Goal: Communication & Community: Share content

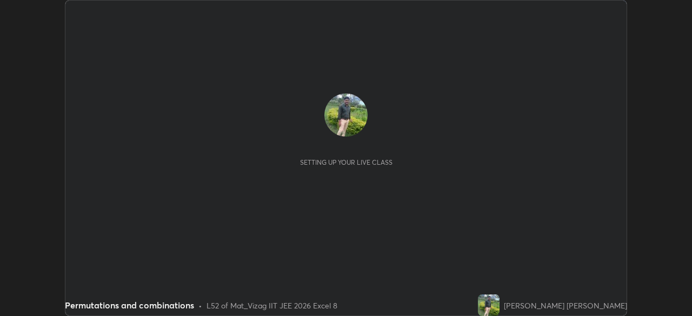
scroll to position [316, 692]
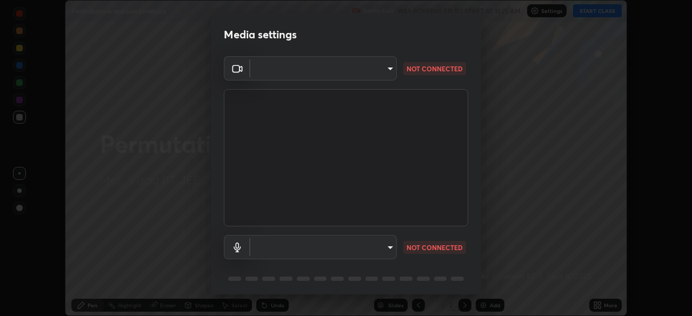
type input "cce9b67fa479fc088f071f13ccfce14e23d766b55a58e29726bfee3f33c1f2ec"
type input "default"
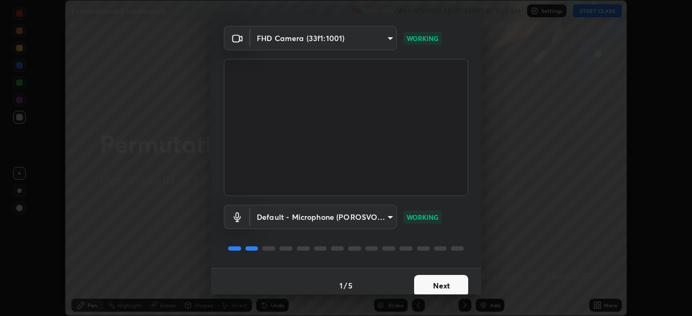
scroll to position [38, 0]
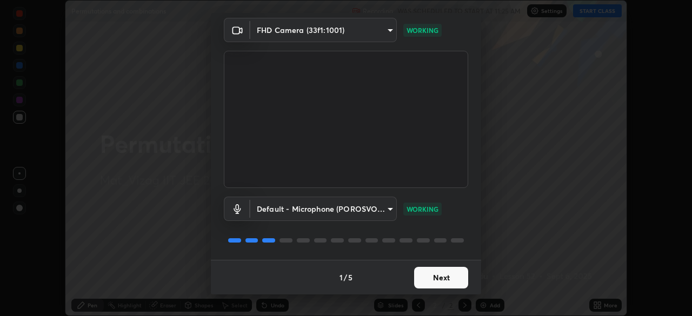
click at [439, 277] on button "Next" at bounding box center [441, 278] width 54 height 22
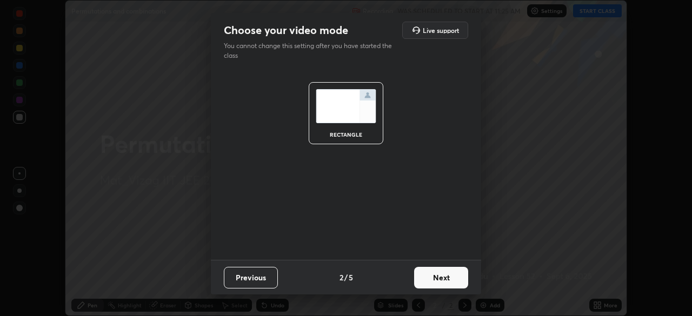
click at [443, 279] on button "Next" at bounding box center [441, 278] width 54 height 22
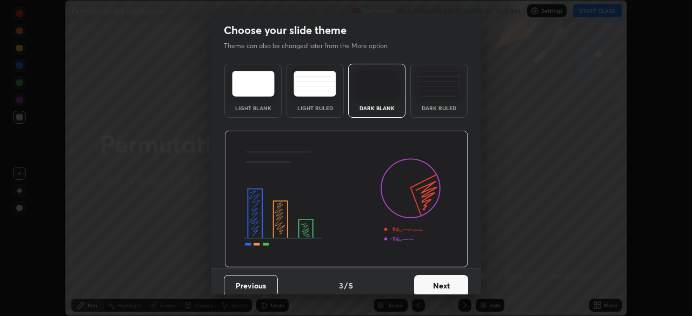
click at [445, 285] on button "Next" at bounding box center [441, 286] width 54 height 22
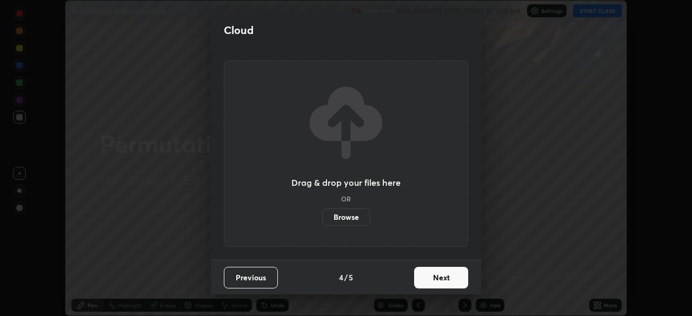
click at [446, 279] on button "Next" at bounding box center [441, 278] width 54 height 22
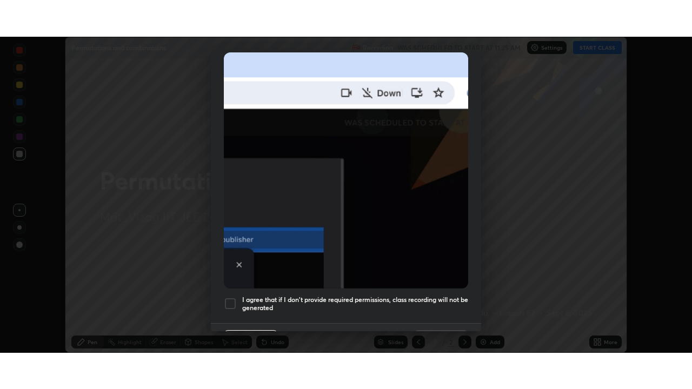
scroll to position [259, 0]
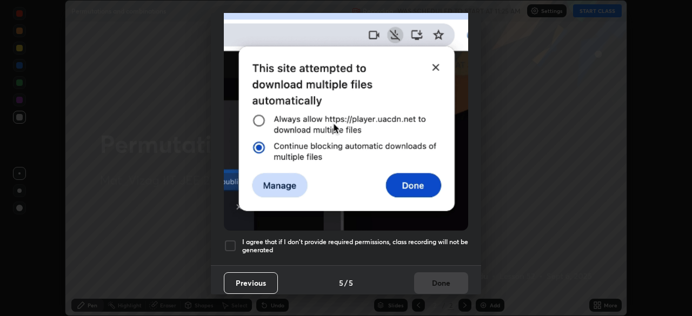
click at [235, 240] on div at bounding box center [230, 246] width 13 height 13
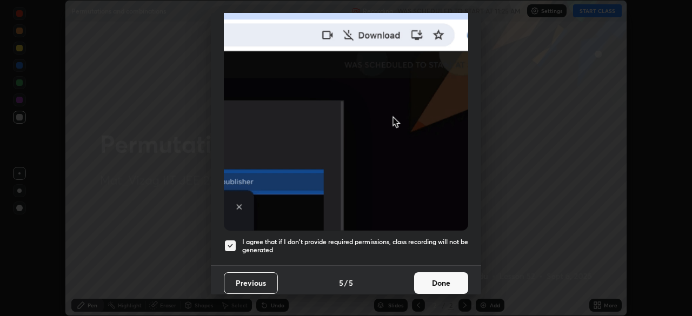
click at [442, 276] on button "Done" at bounding box center [441, 284] width 54 height 22
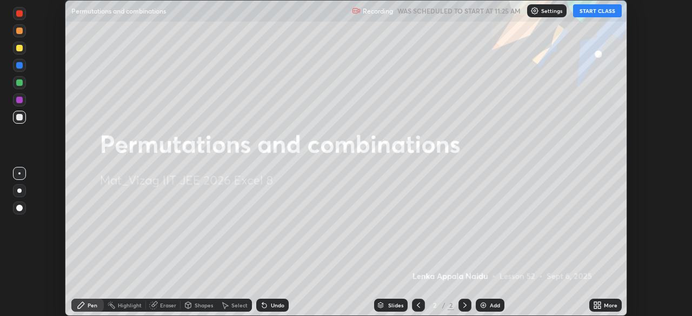
click at [595, 307] on icon at bounding box center [595, 307] width 3 height 3
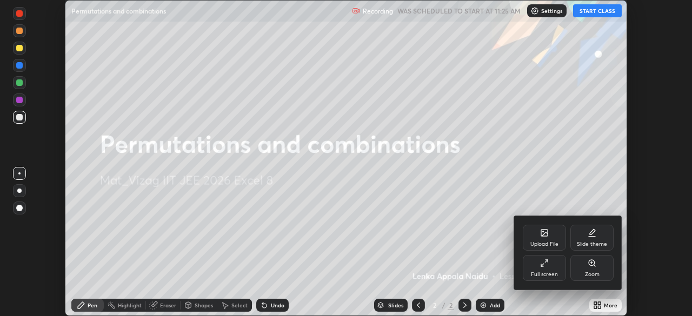
click at [542, 268] on div "Full screen" at bounding box center [544, 268] width 43 height 26
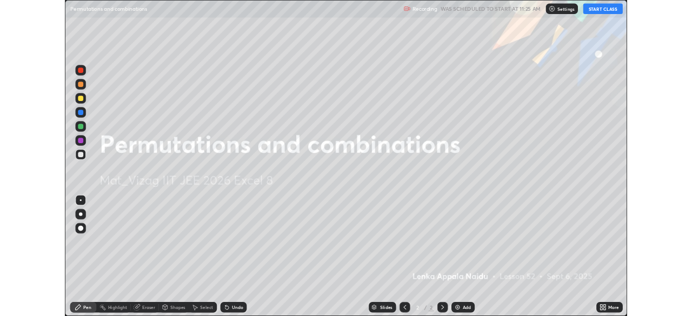
scroll to position [389, 692]
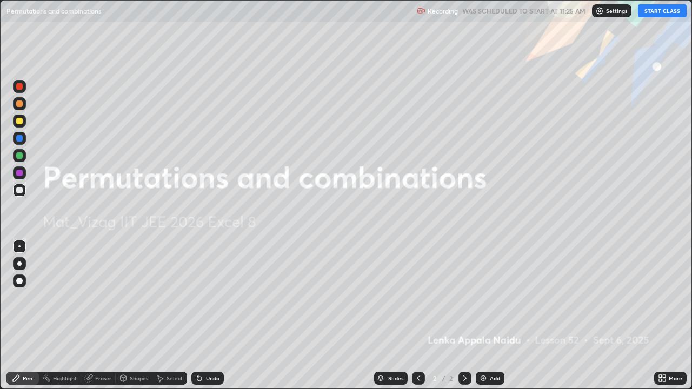
click at [651, 13] on button "START CLASS" at bounding box center [662, 10] width 49 height 13
click at [482, 316] on img at bounding box center [483, 378] width 9 height 9
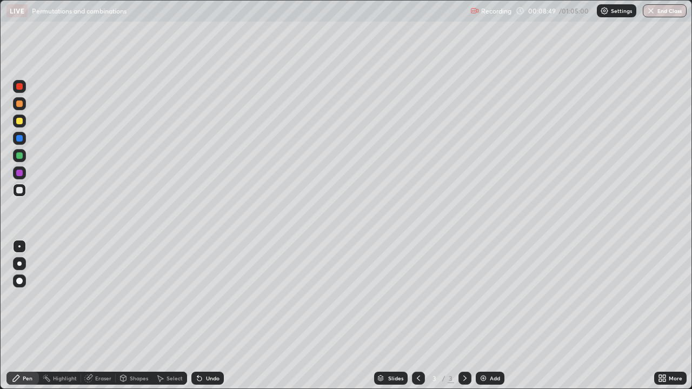
click at [484, 316] on div "Add" at bounding box center [490, 378] width 29 height 13
click at [486, 316] on img at bounding box center [483, 378] width 9 height 9
click at [417, 316] on icon at bounding box center [418, 378] width 9 height 9
click at [463, 316] on icon at bounding box center [465, 378] width 9 height 9
click at [556, 316] on div "Slides 5 / 5 Add" at bounding box center [439, 379] width 430 height 22
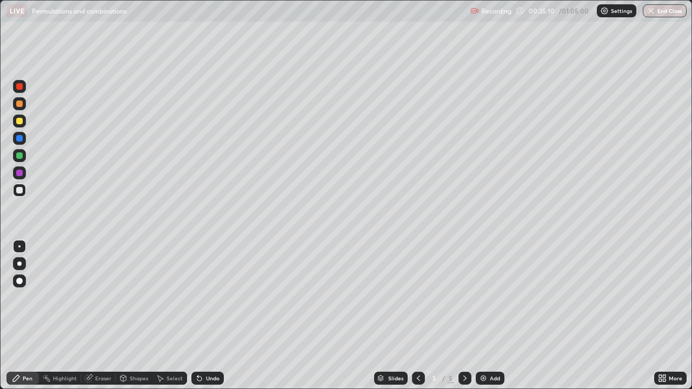
click at [583, 316] on div "Slides 5 / 5 Add" at bounding box center [439, 379] width 430 height 22
click at [481, 316] on img at bounding box center [483, 378] width 9 height 9
click at [101, 316] on div "Eraser" at bounding box center [103, 378] width 16 height 5
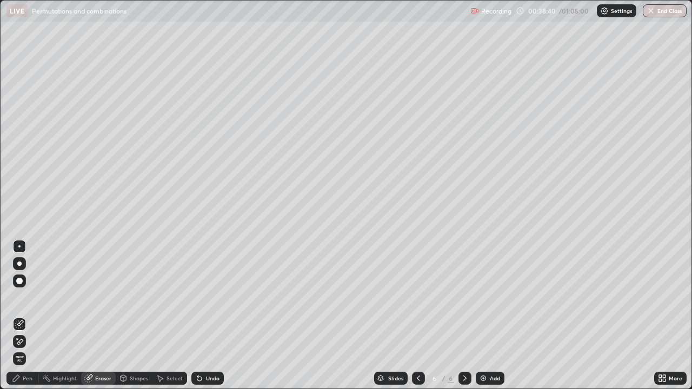
click at [16, 316] on icon at bounding box center [19, 341] width 9 height 9
click at [22, 316] on div "Pen" at bounding box center [22, 378] width 32 height 13
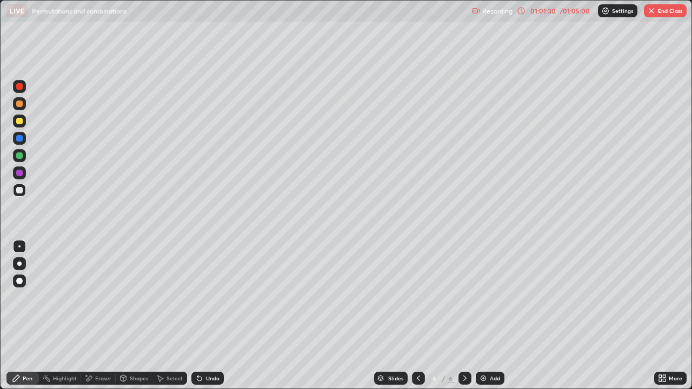
click at [649, 12] on img "button" at bounding box center [651, 10] width 9 height 9
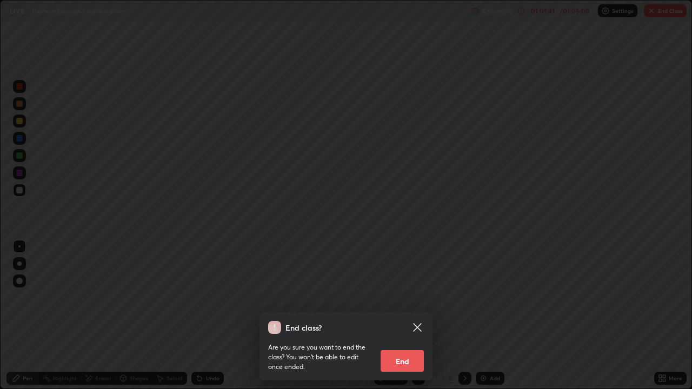
click at [402, 316] on button "End" at bounding box center [402, 361] width 43 height 22
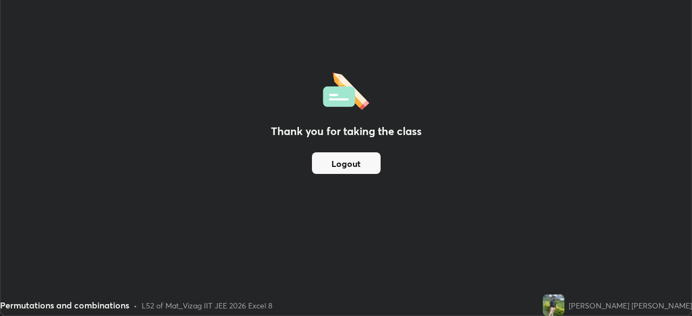
scroll to position [53758, 53383]
